Goal: Task Accomplishment & Management: Use online tool/utility

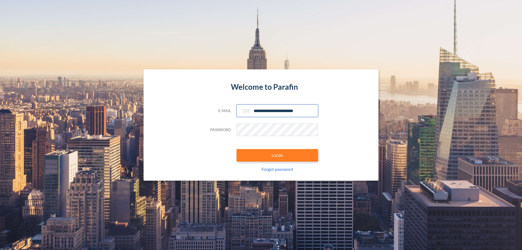
type input "**********"
click at [277, 155] on button "LOGIN" at bounding box center [277, 155] width 82 height 13
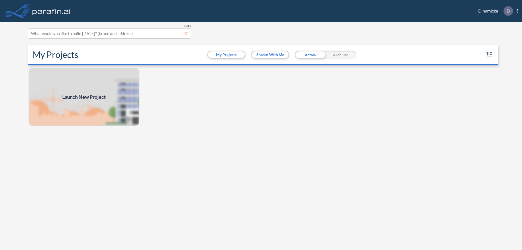
scroll to position [1, 0]
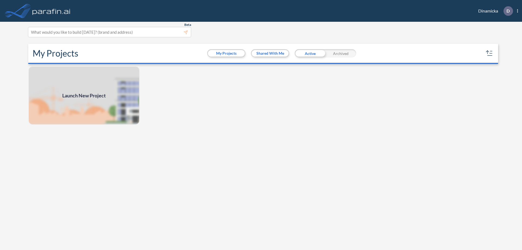
click at [84, 95] on span "Launch New Project" at bounding box center [83, 95] width 43 height 7
